Goal: Communication & Community: Participate in discussion

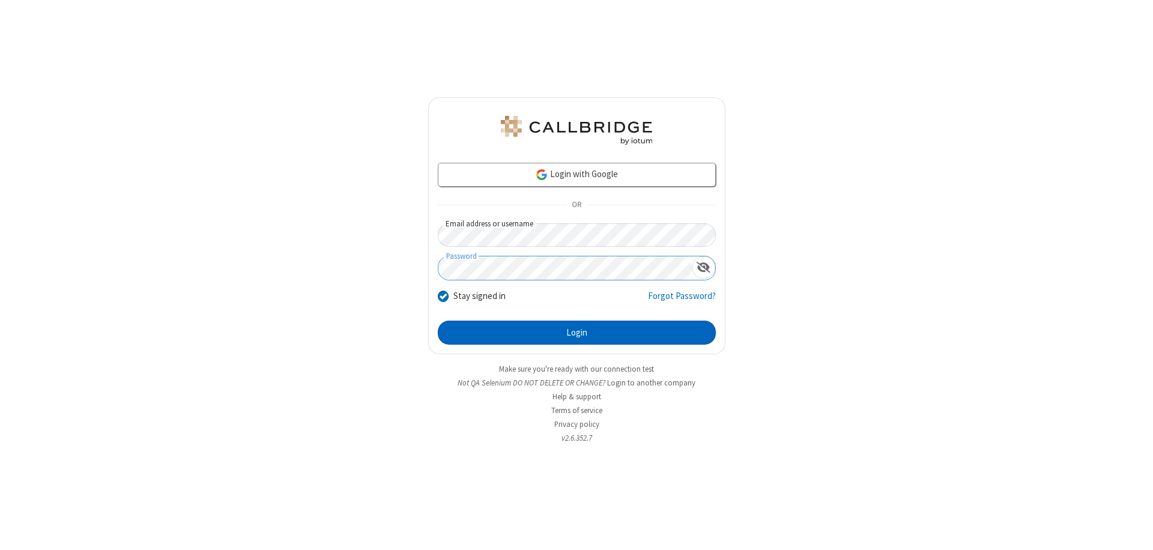
click at [576, 333] on button "Login" at bounding box center [577, 333] width 278 height 24
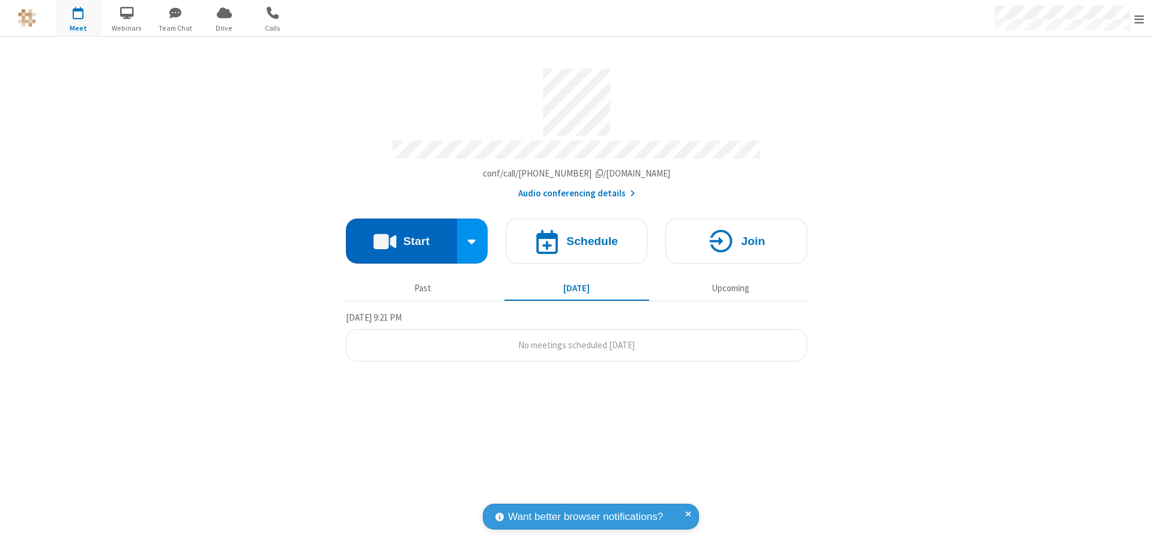
click at [401, 235] on button "Start" at bounding box center [401, 241] width 111 height 45
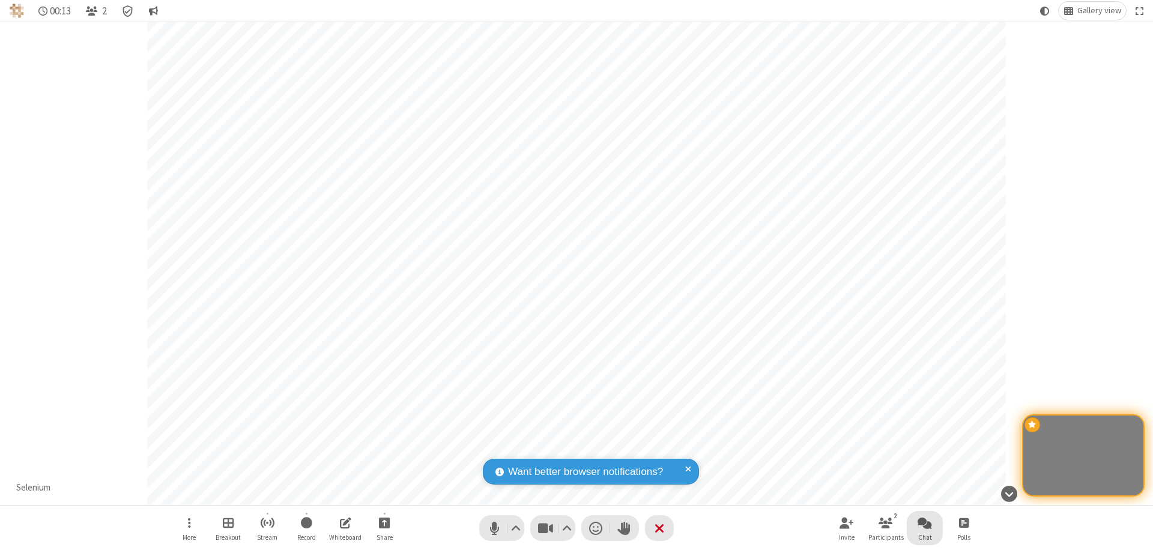
click at [925, 522] on span "Open chat" at bounding box center [925, 522] width 14 height 15
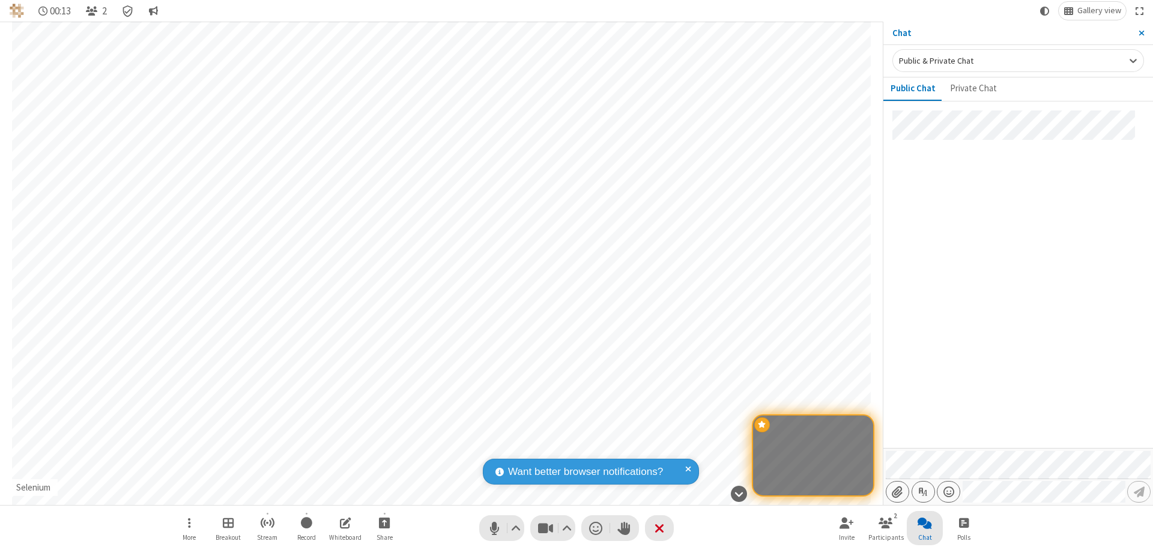
type input "C:\fakepath\doc_test.docx"
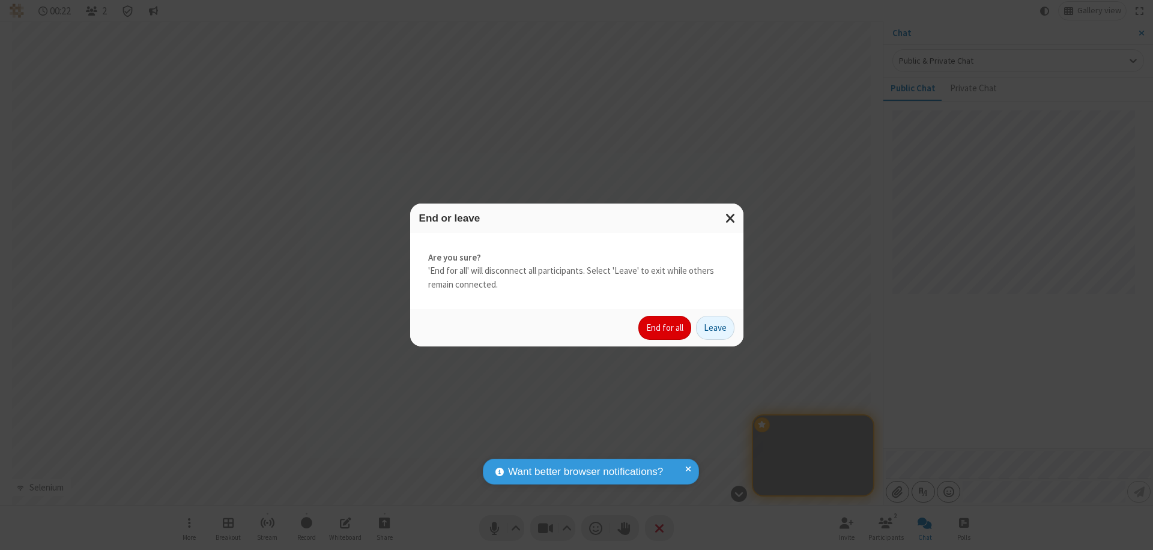
click at [665, 328] on button "End for all" at bounding box center [664, 328] width 53 height 24
